Goal: Information Seeking & Learning: Learn about a topic

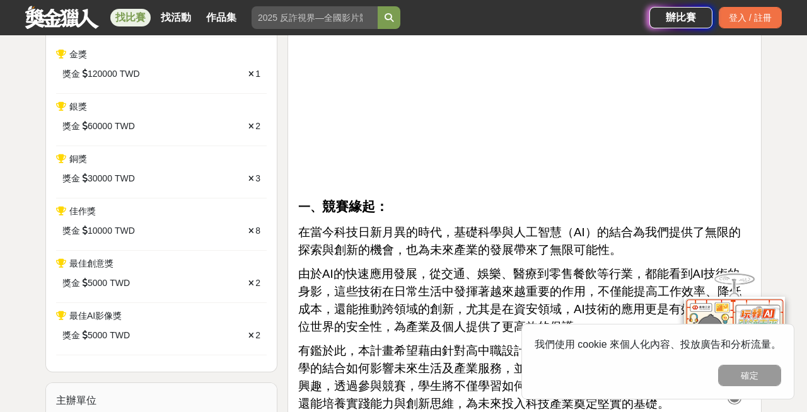
scroll to position [568, 0]
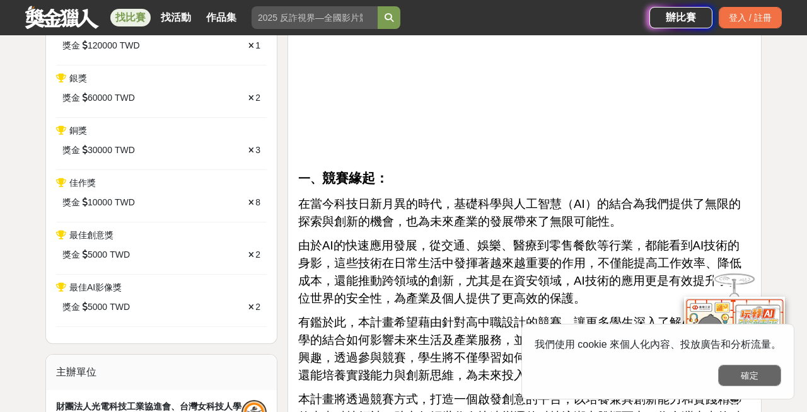
click at [749, 383] on button "確定" at bounding box center [749, 375] width 63 height 21
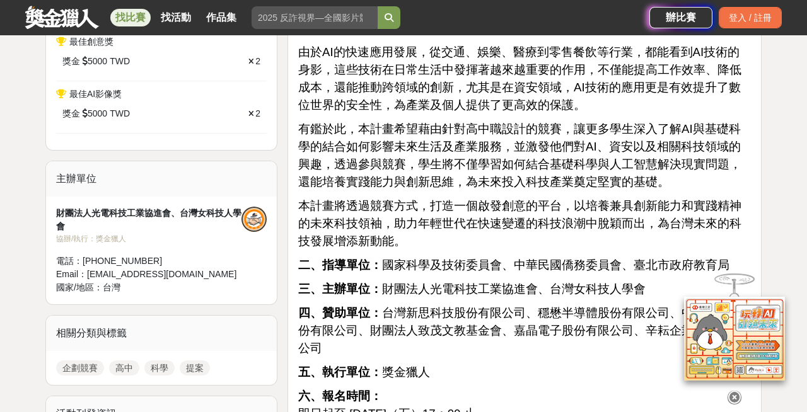
scroll to position [763, 0]
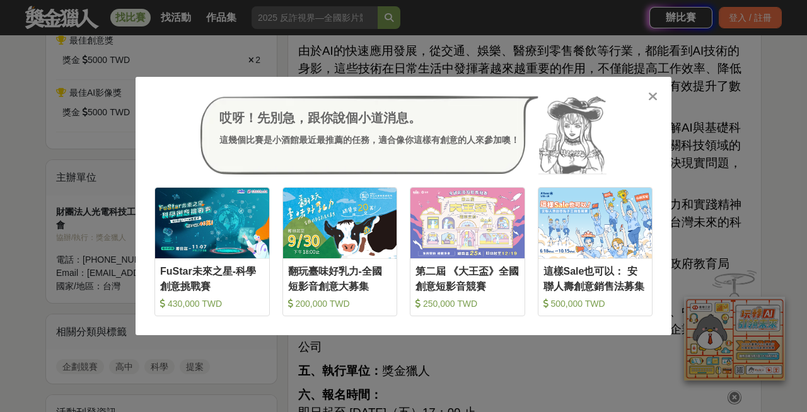
click at [655, 95] on icon at bounding box center [652, 96] width 9 height 13
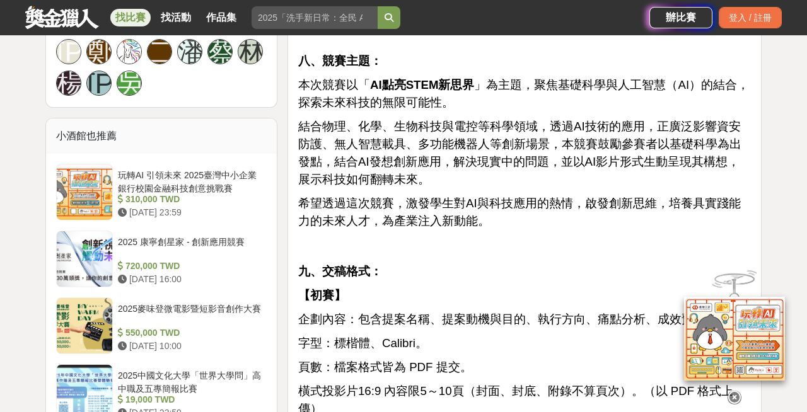
scroll to position [1347, 0]
click at [499, 86] on p "本次競賽以「 AI點亮STEM新思界 」為主題，聚焦基礎科學與人工智慧（AI）的結合，探索未來科技的無限可能性。" at bounding box center [524, 94] width 453 height 35
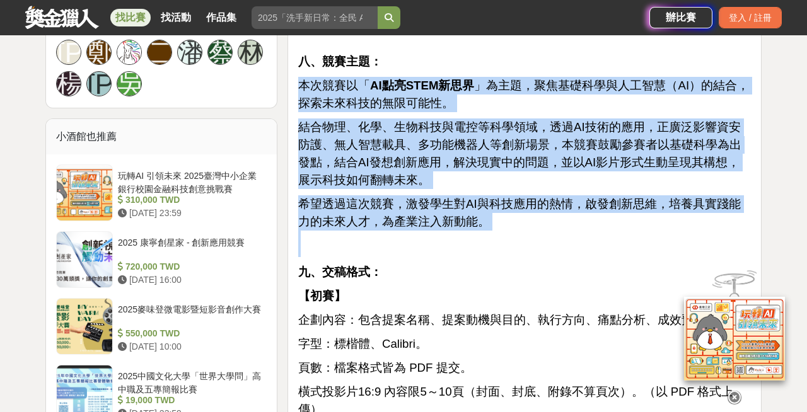
drag, startPoint x: 444, startPoint y: 230, endPoint x: 296, endPoint y: 60, distance: 225.3
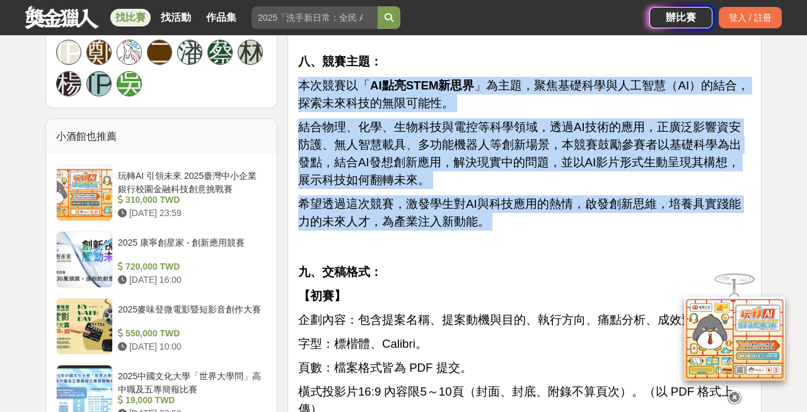
drag, startPoint x: 569, startPoint y: 218, endPoint x: 294, endPoint y: 75, distance: 310.5
click at [565, 220] on p "希望透過這次競賽，激發學生對AI與科技應用的熱情，啟發創新思維，培養具實踐能力的未來人才，為產業注入新動能。" at bounding box center [524, 226] width 453 height 62
drag, startPoint x: 525, startPoint y: 223, endPoint x: 298, endPoint y: 76, distance: 270.1
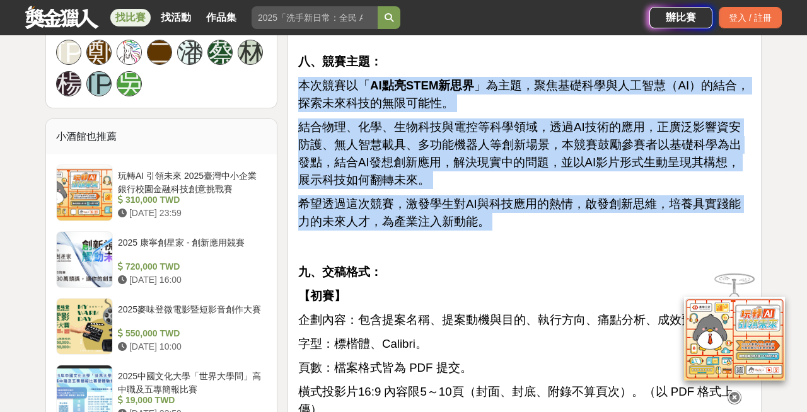
click at [549, 213] on p "希望透過這次競賽，激發學生對AI與科技應用的熱情，啟發創新思維，培養具實踐能力的未來人才，為產業注入新動能。" at bounding box center [524, 226] width 453 height 62
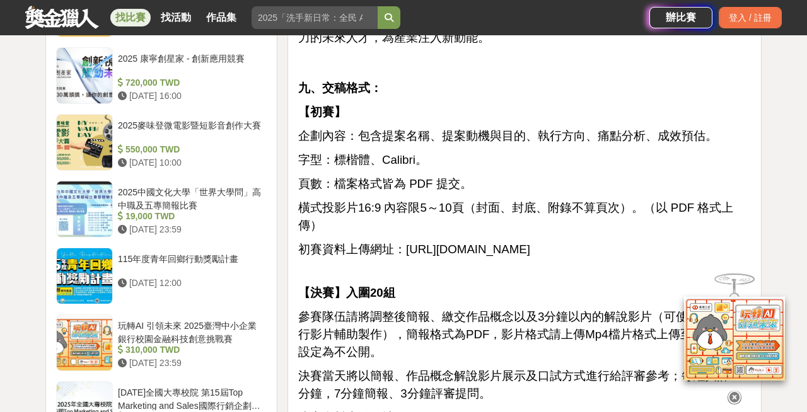
scroll to position [1534, 0]
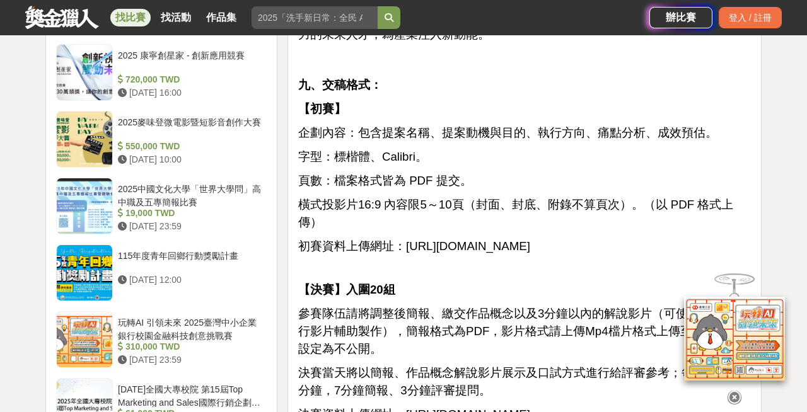
drag, startPoint x: 654, startPoint y: 226, endPoint x: 527, endPoint y: 83, distance: 191.7
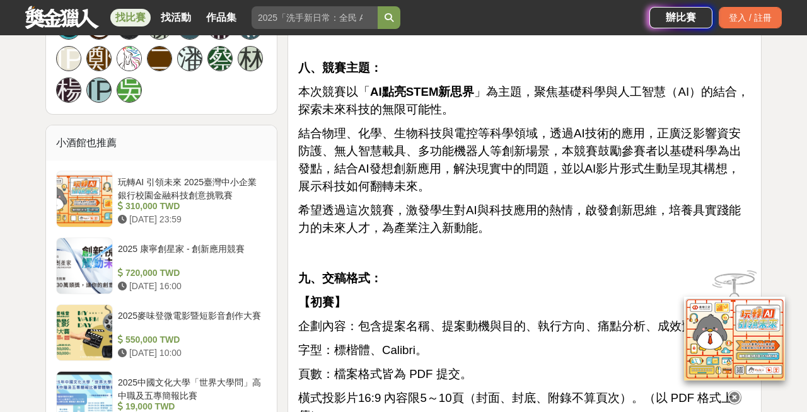
scroll to position [1340, 0]
click at [199, 247] on div "2025 康寧創星家 - 創新應用競賽" at bounding box center [190, 255] width 144 height 24
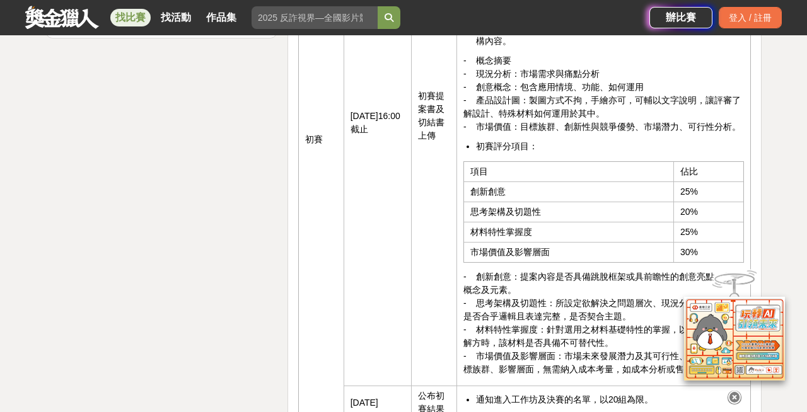
scroll to position [2226, 0]
